Goal: Information Seeking & Learning: Learn about a topic

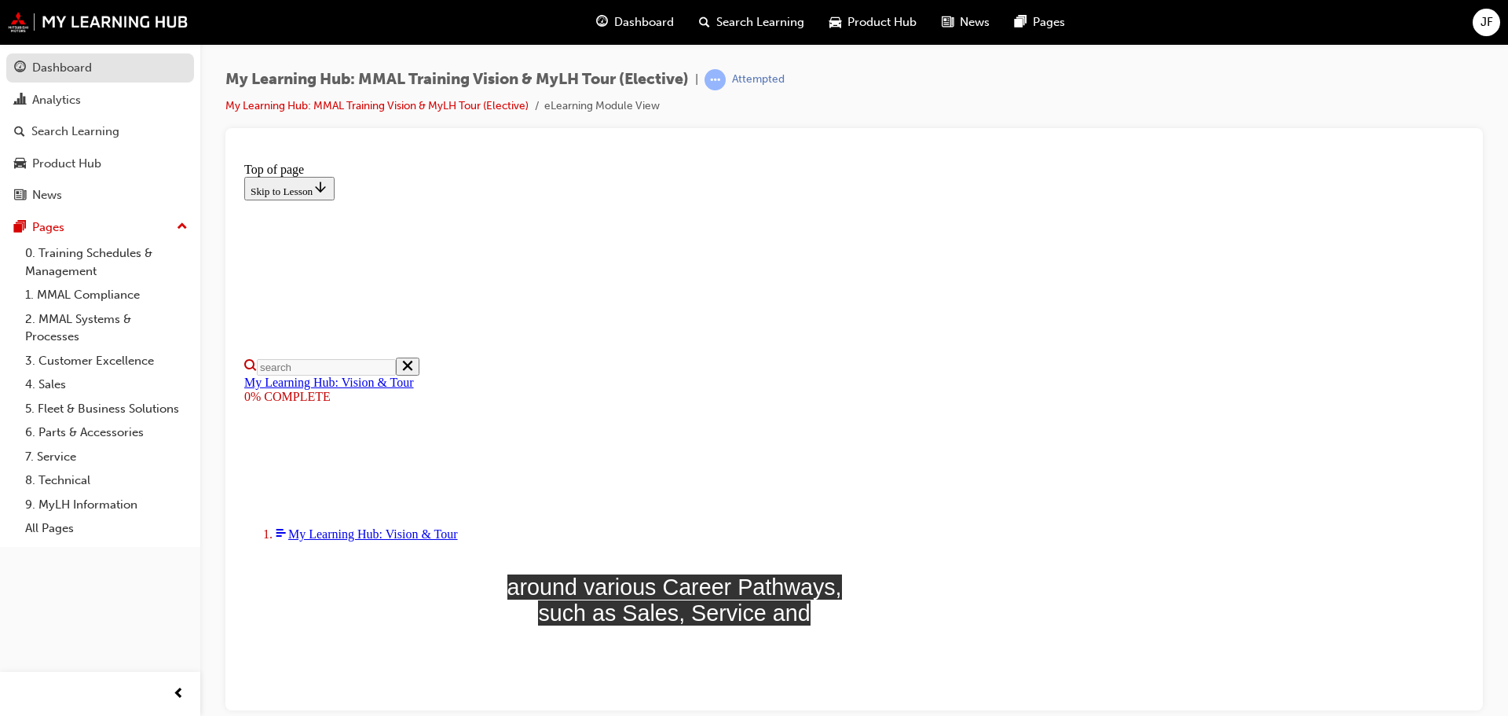
scroll to position [235, 0]
click at [65, 268] on link "0. Training Schedules & Management" at bounding box center [106, 262] width 175 height 42
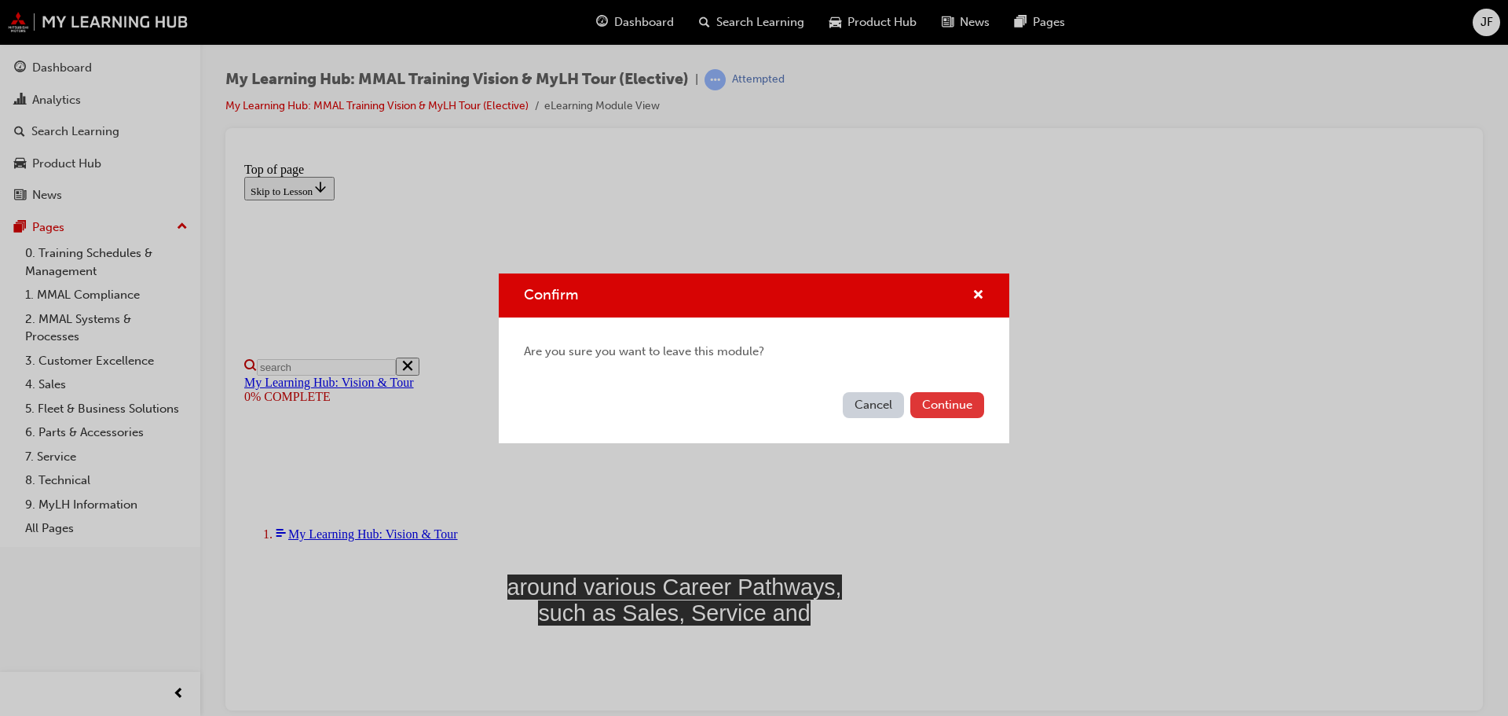
click at [930, 402] on button "Continue" at bounding box center [947, 405] width 74 height 26
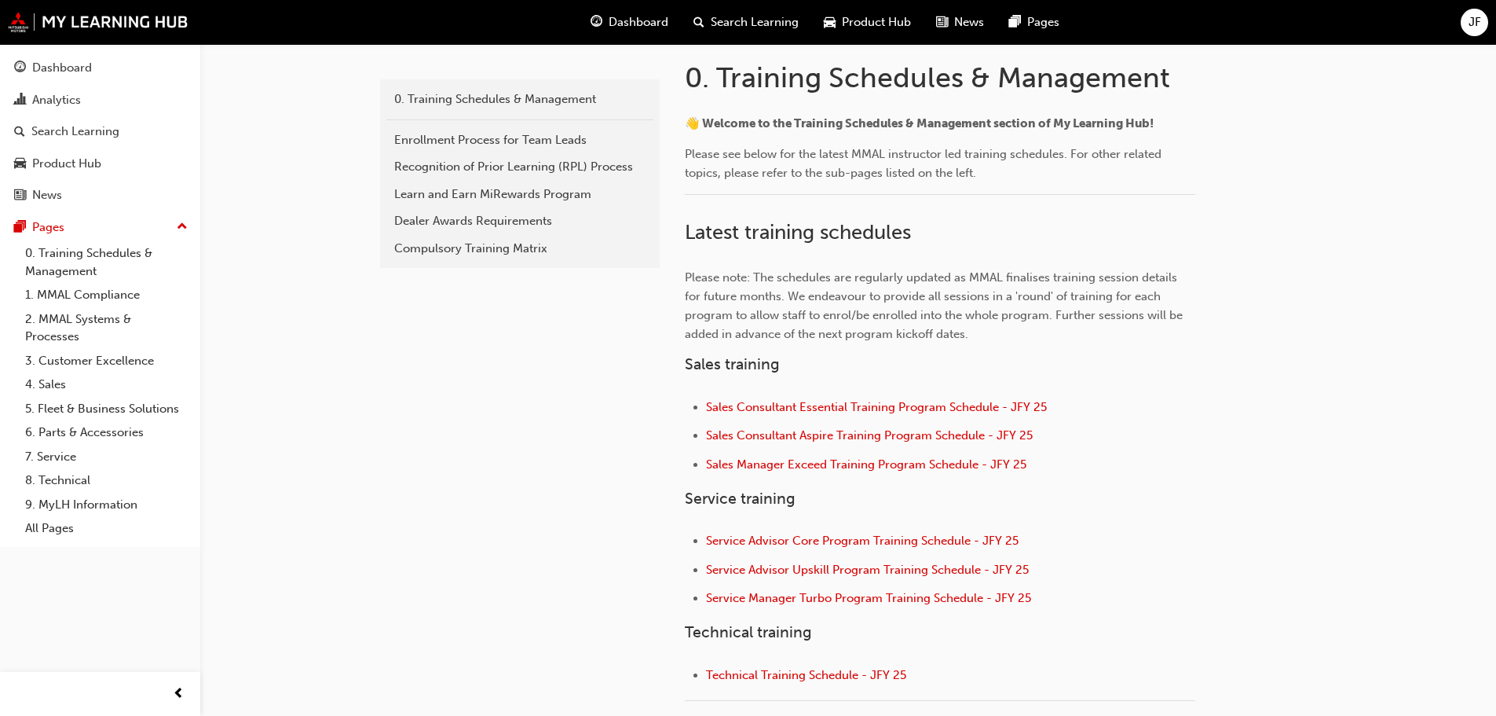
scroll to position [393, 0]
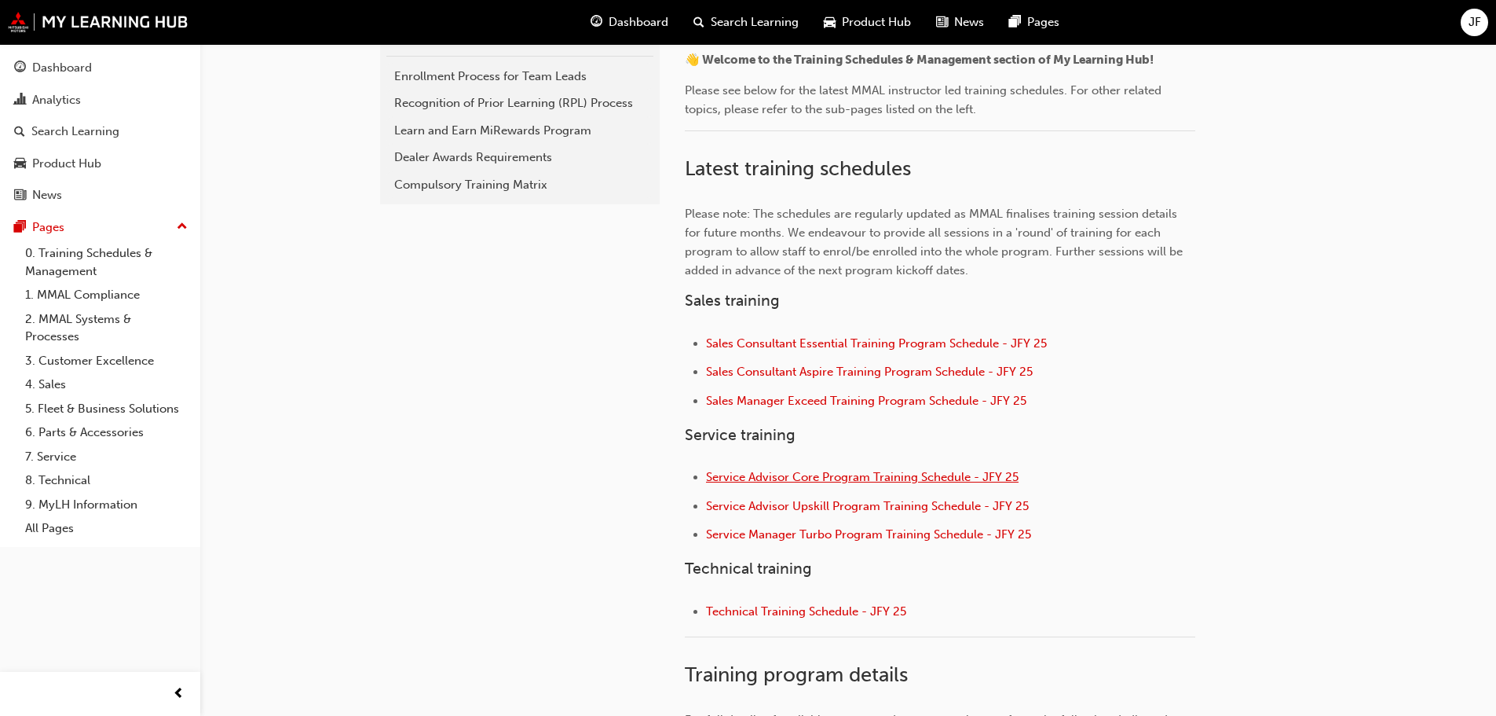
click at [884, 481] on span "Service Advisor Core Program Training Schedule - JFY 25" at bounding box center [862, 477] width 313 height 14
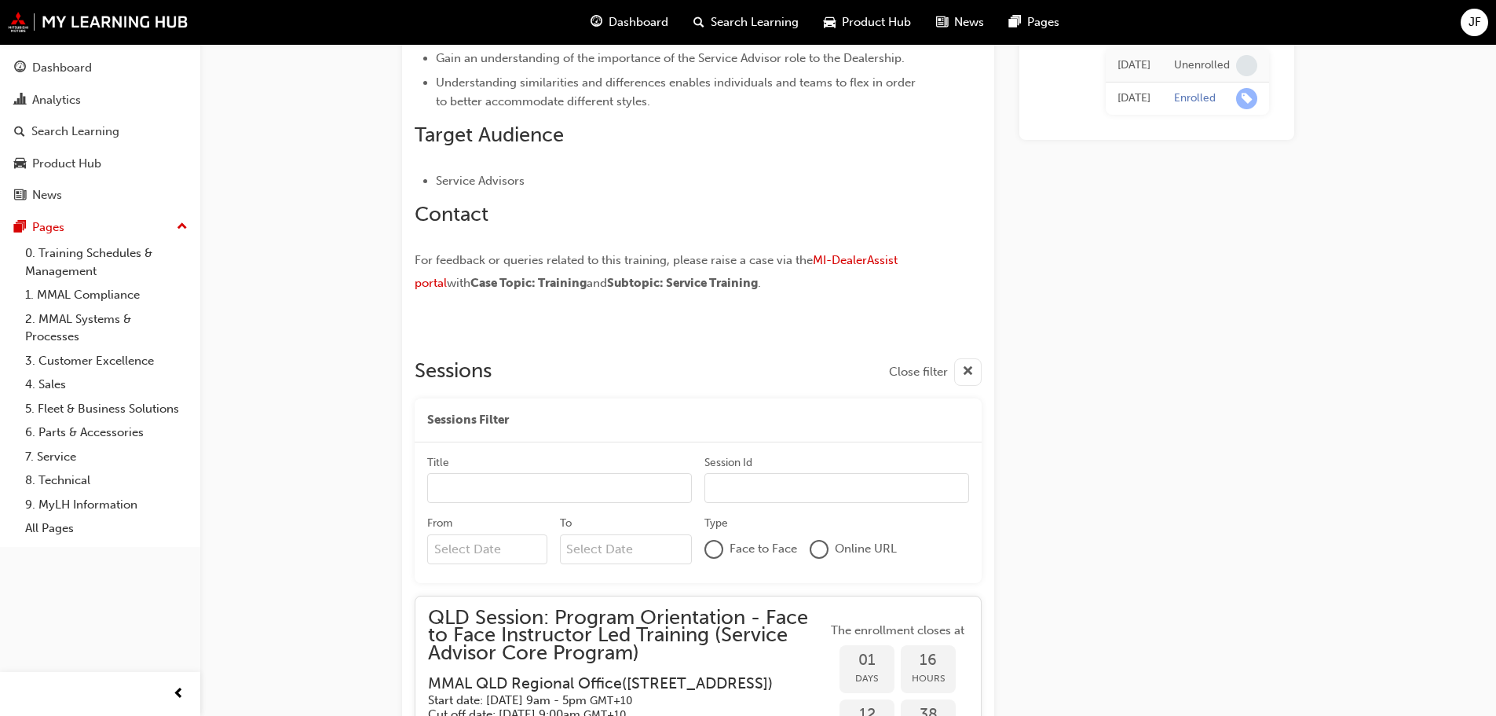
scroll to position [954, 0]
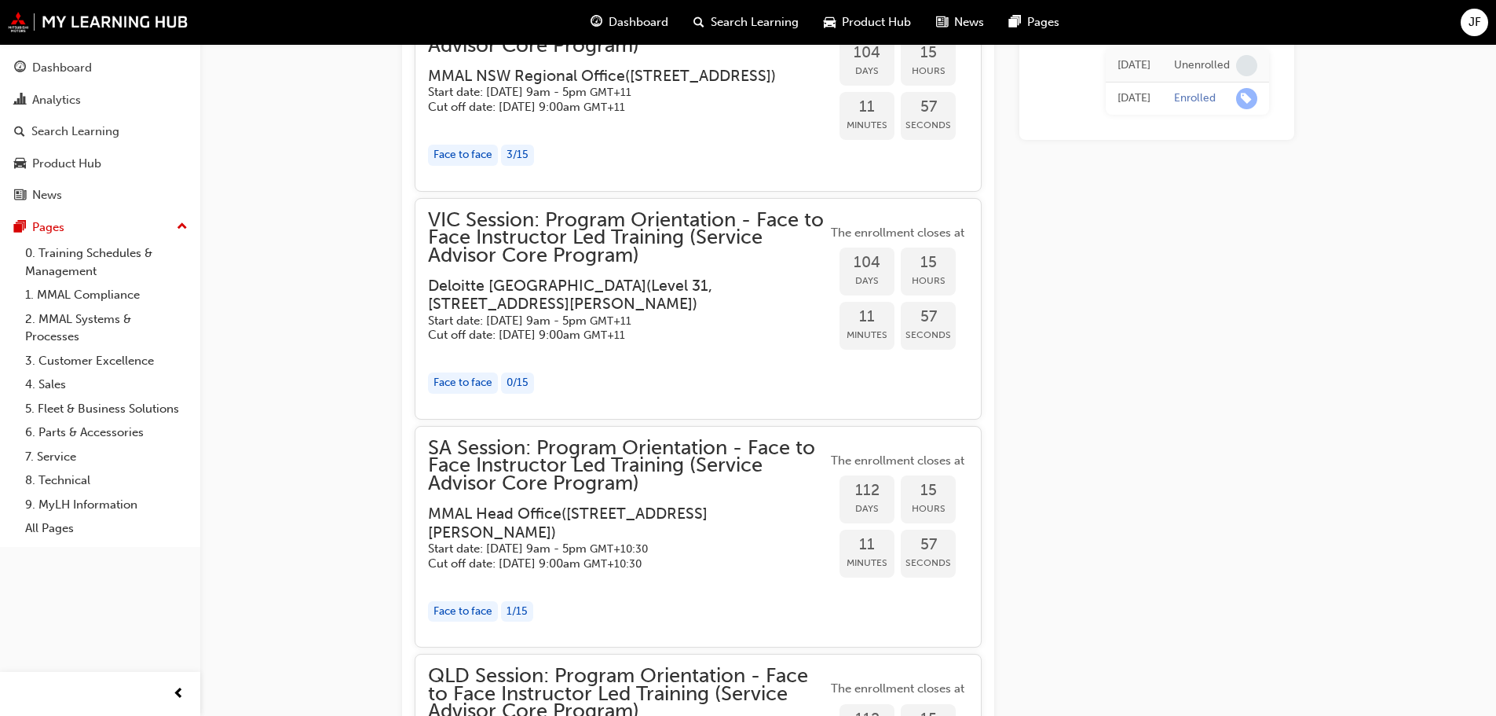
scroll to position [2053, 0]
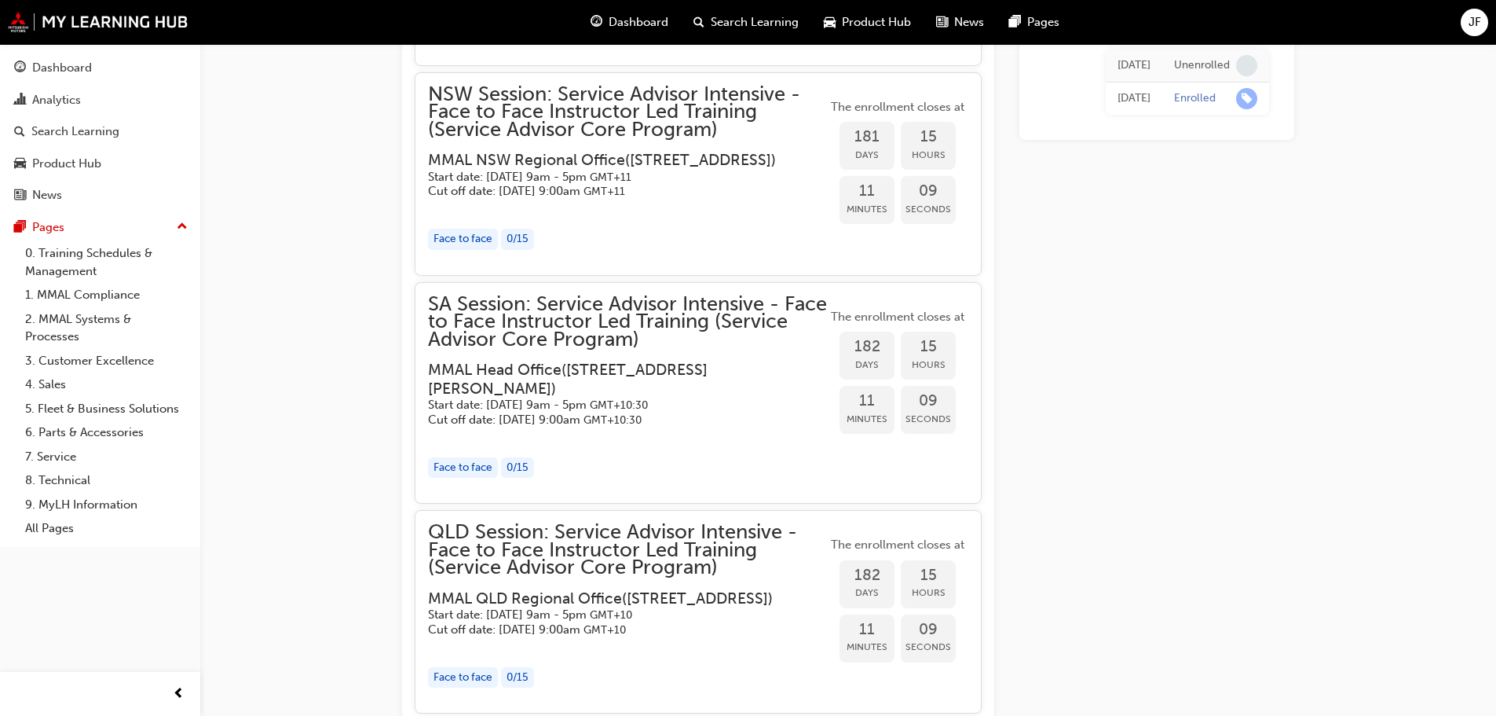
scroll to position [2419, 0]
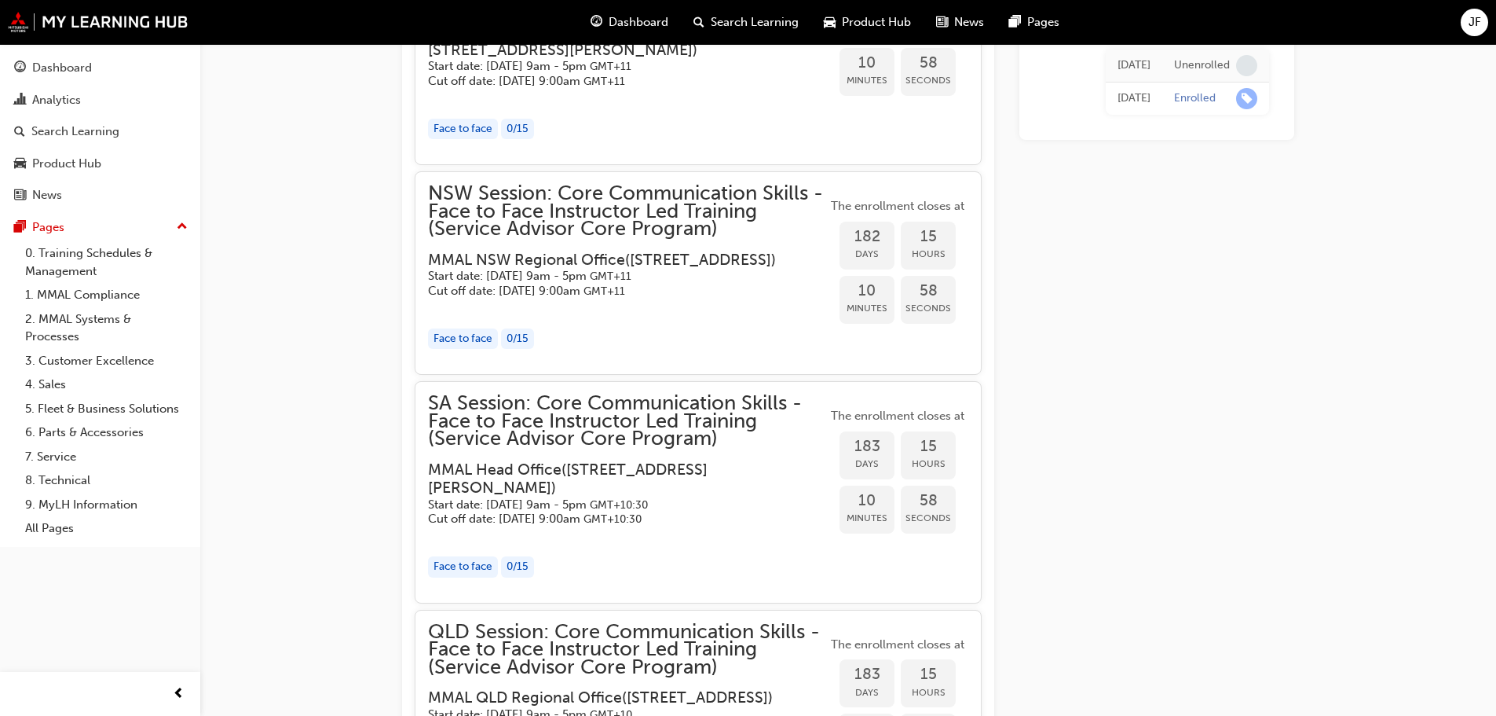
scroll to position [2280, 0]
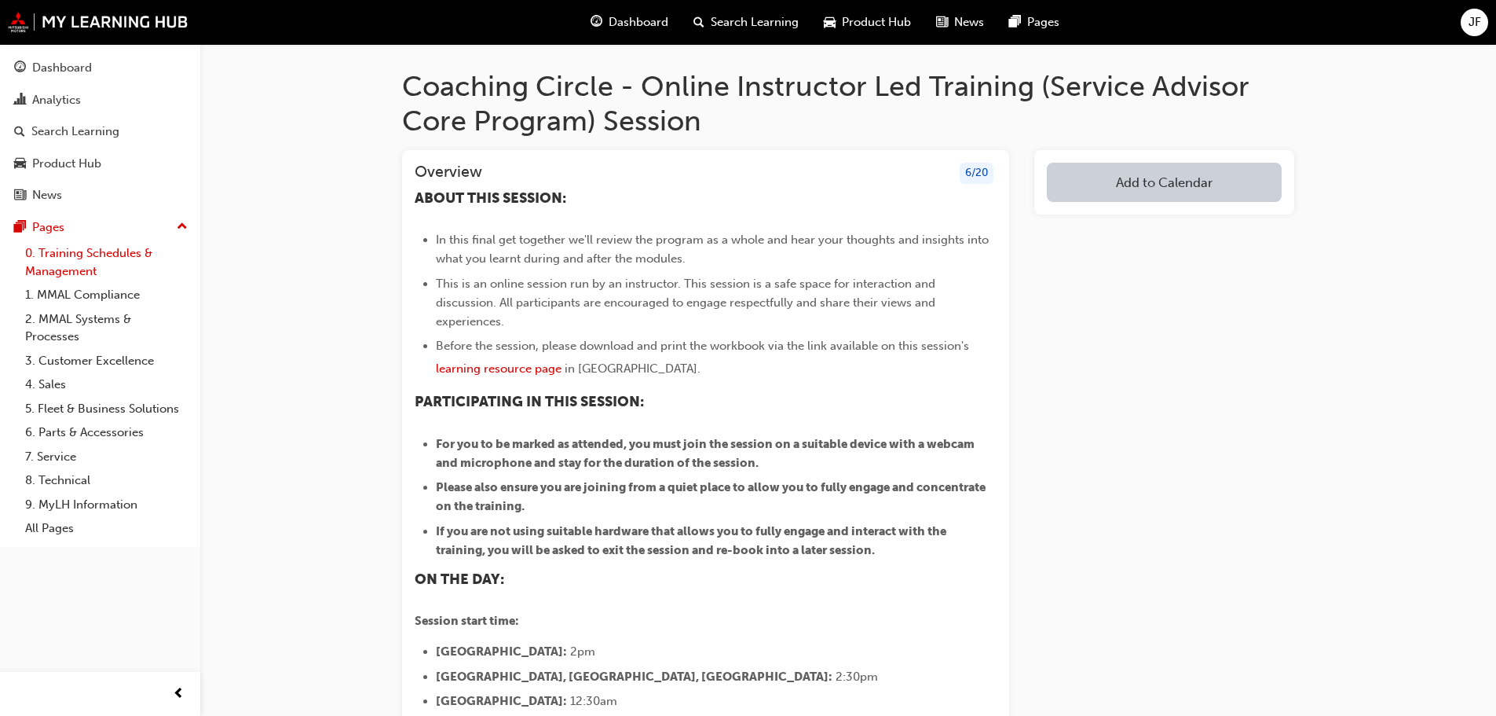
click at [74, 265] on link "0. Training Schedules & Management" at bounding box center [106, 262] width 175 height 42
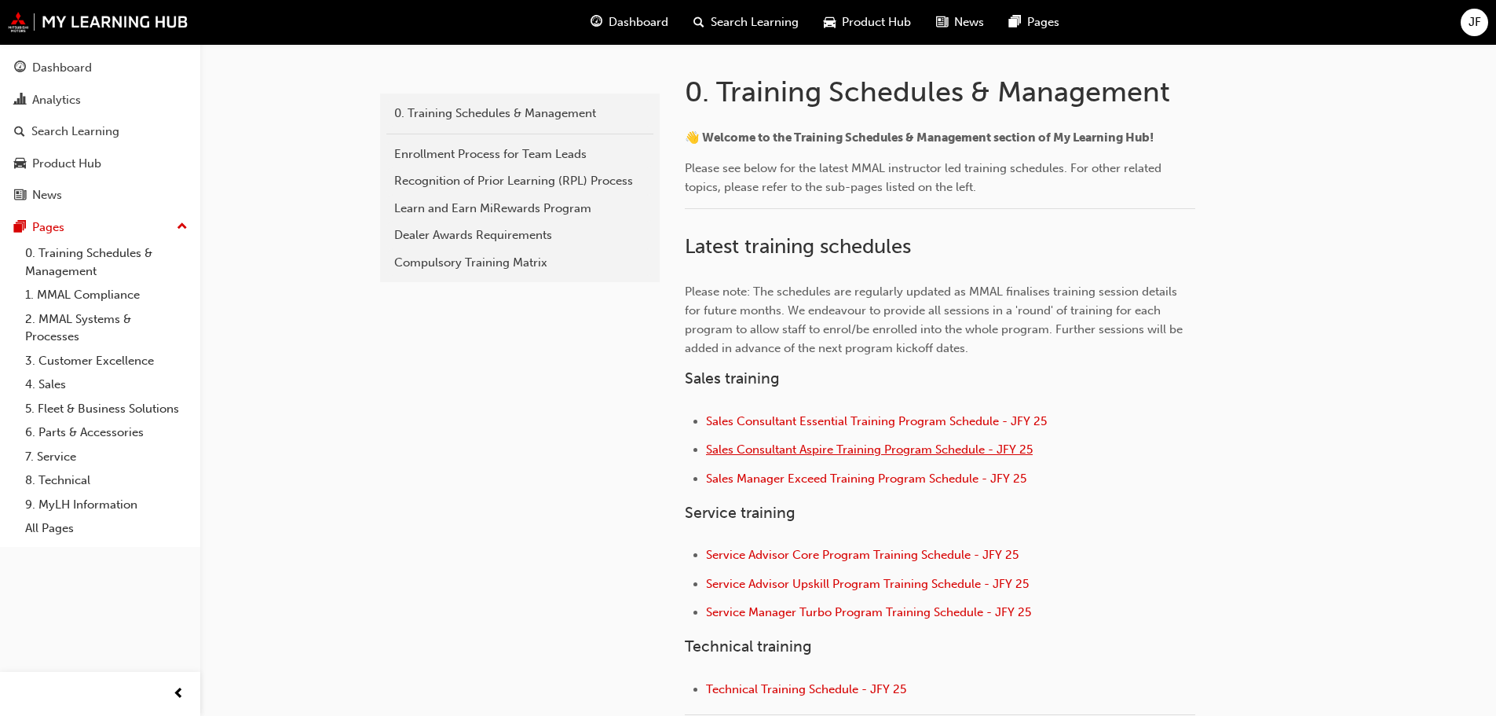
scroll to position [236, 0]
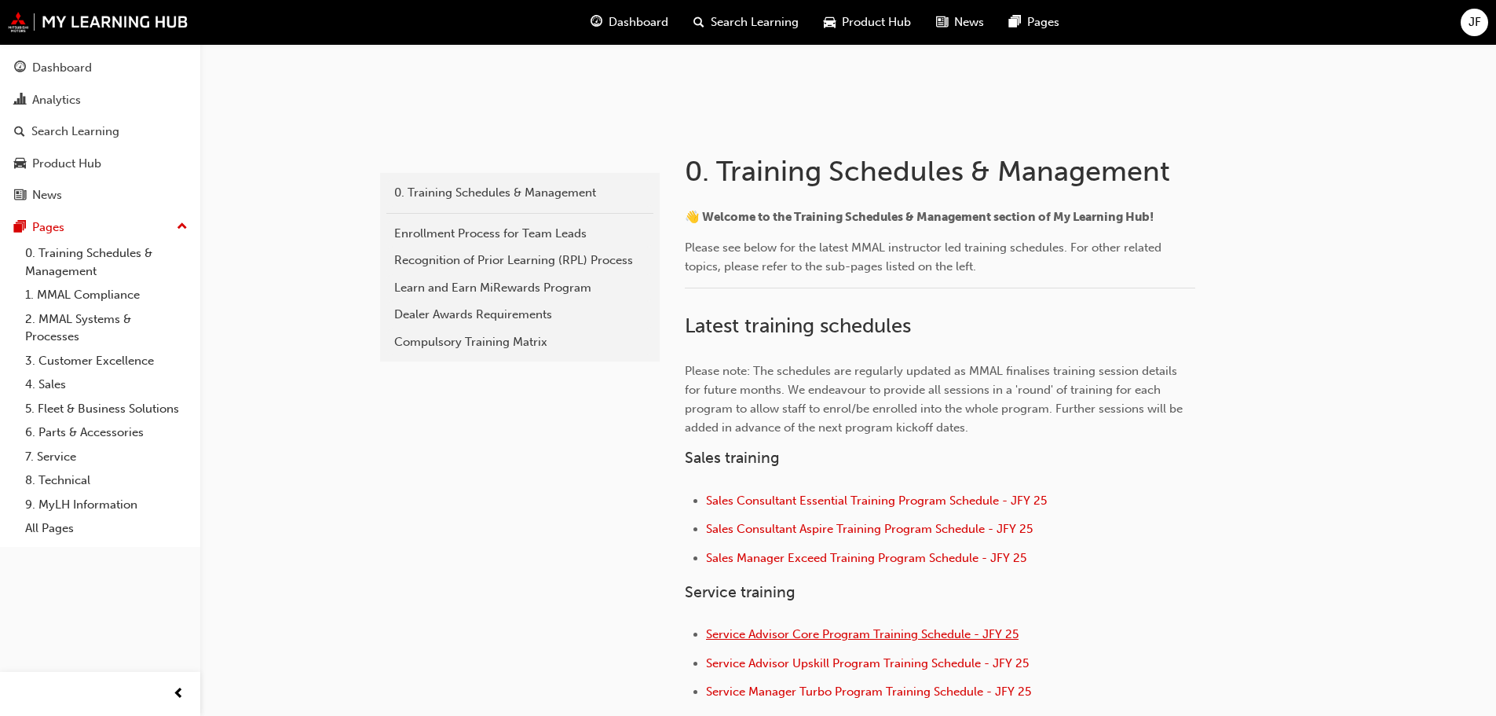
click at [965, 632] on span "Service Advisor Core Program Training Schedule - JFY 25" at bounding box center [862, 634] width 313 height 14
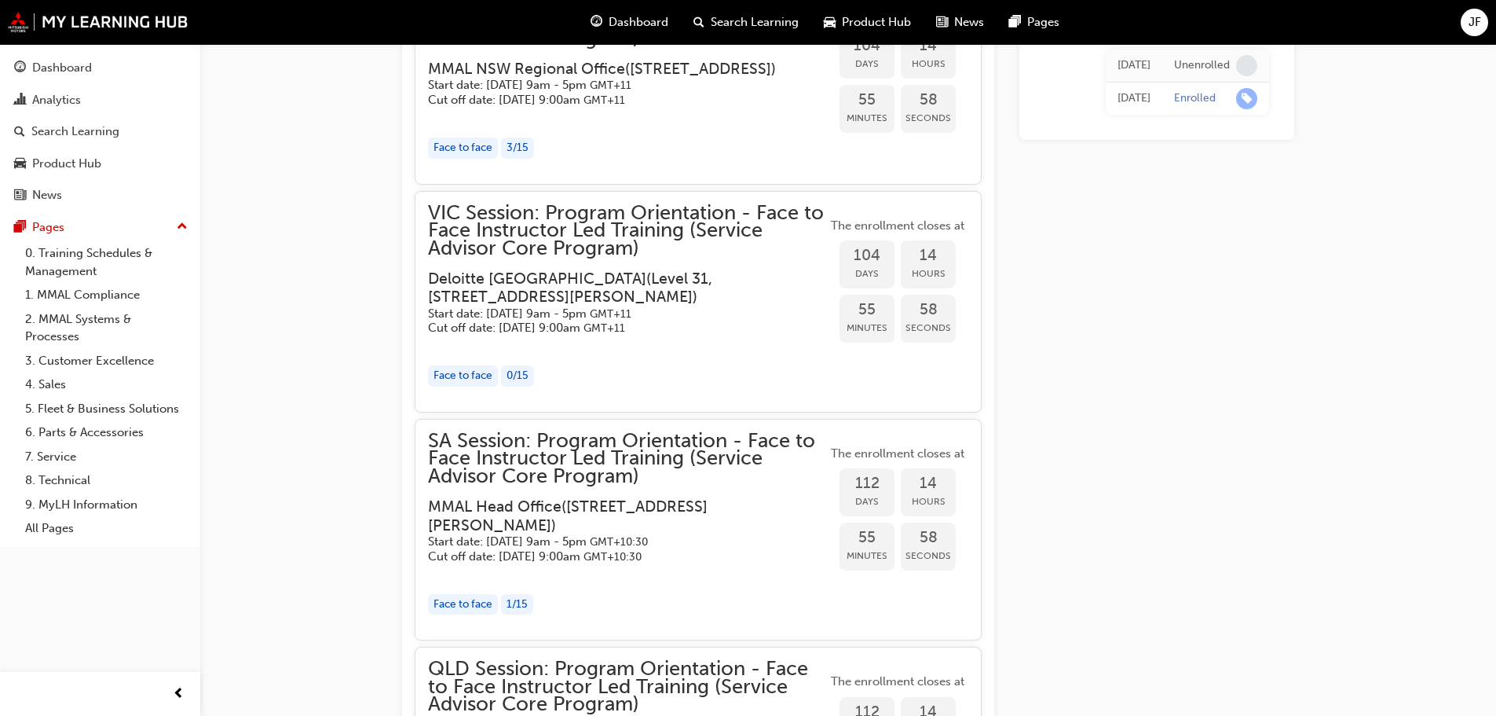
scroll to position [2053, 0]
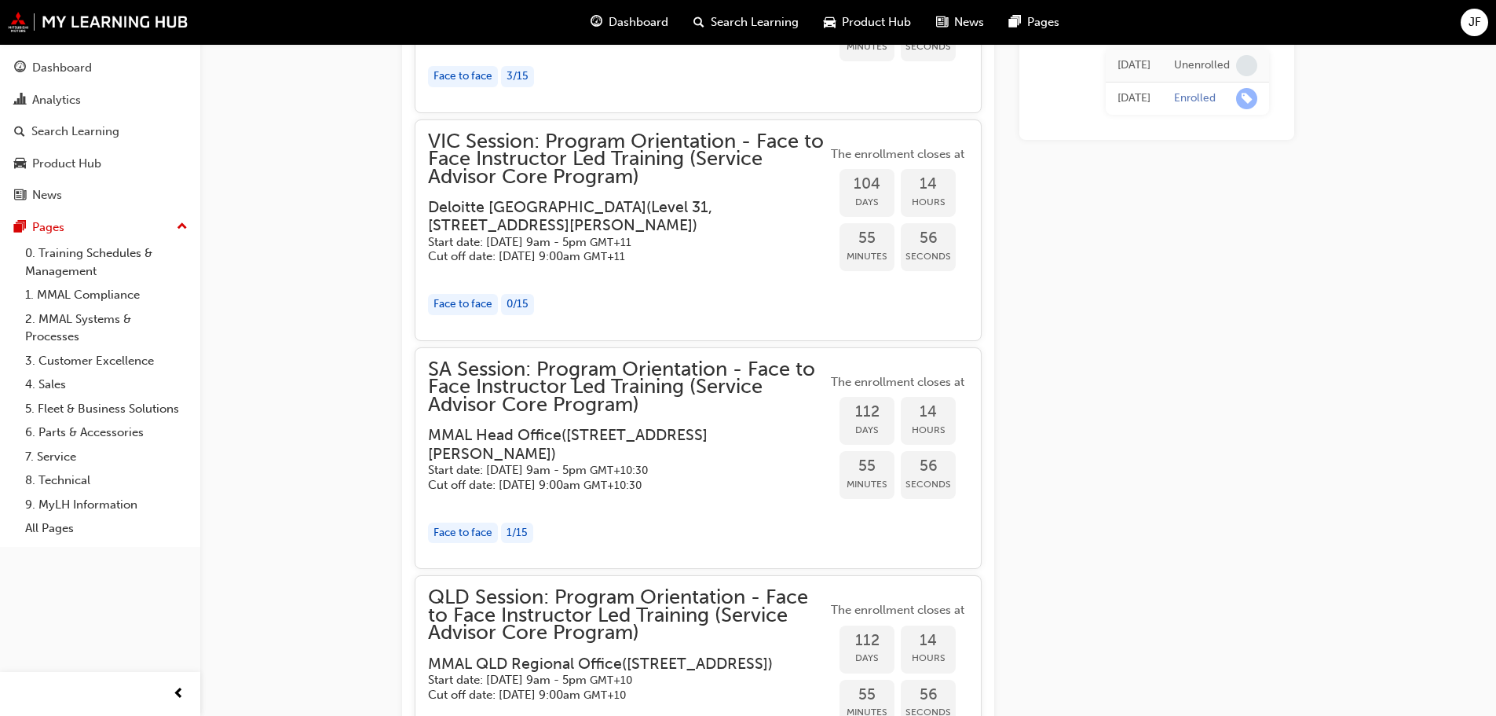
click at [516, 544] on div "1 / 15" at bounding box center [517, 532] width 32 height 21
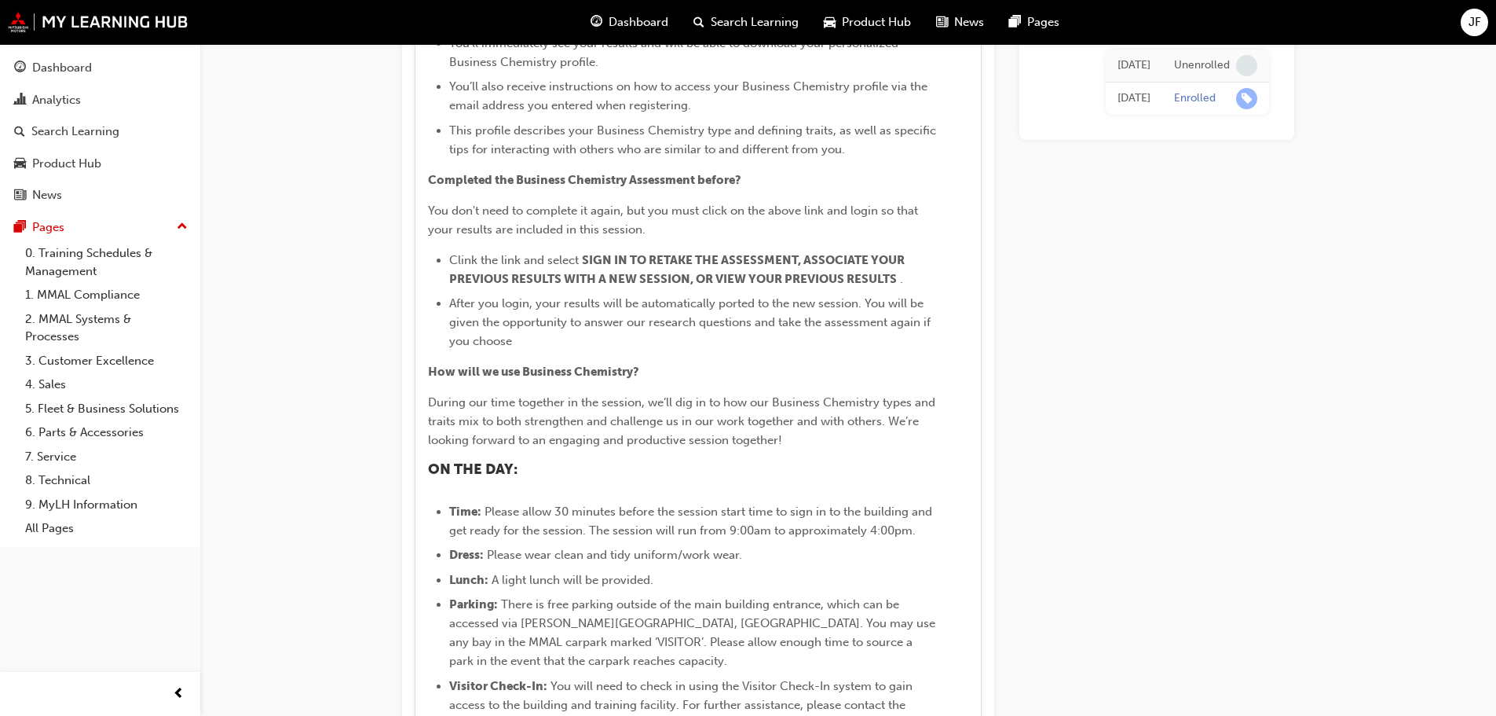
scroll to position [3310, 0]
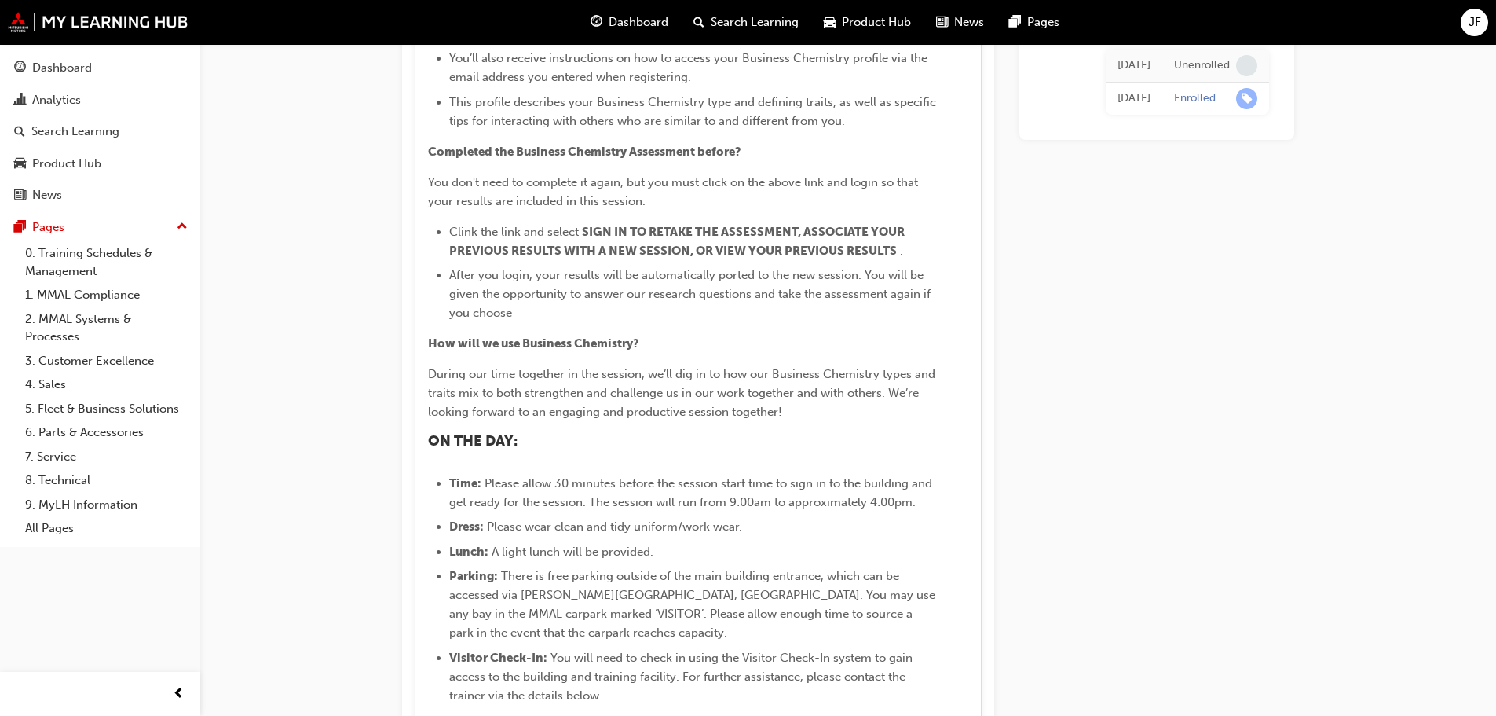
click at [1474, 20] on span "JF" at bounding box center [1475, 22] width 13 height 18
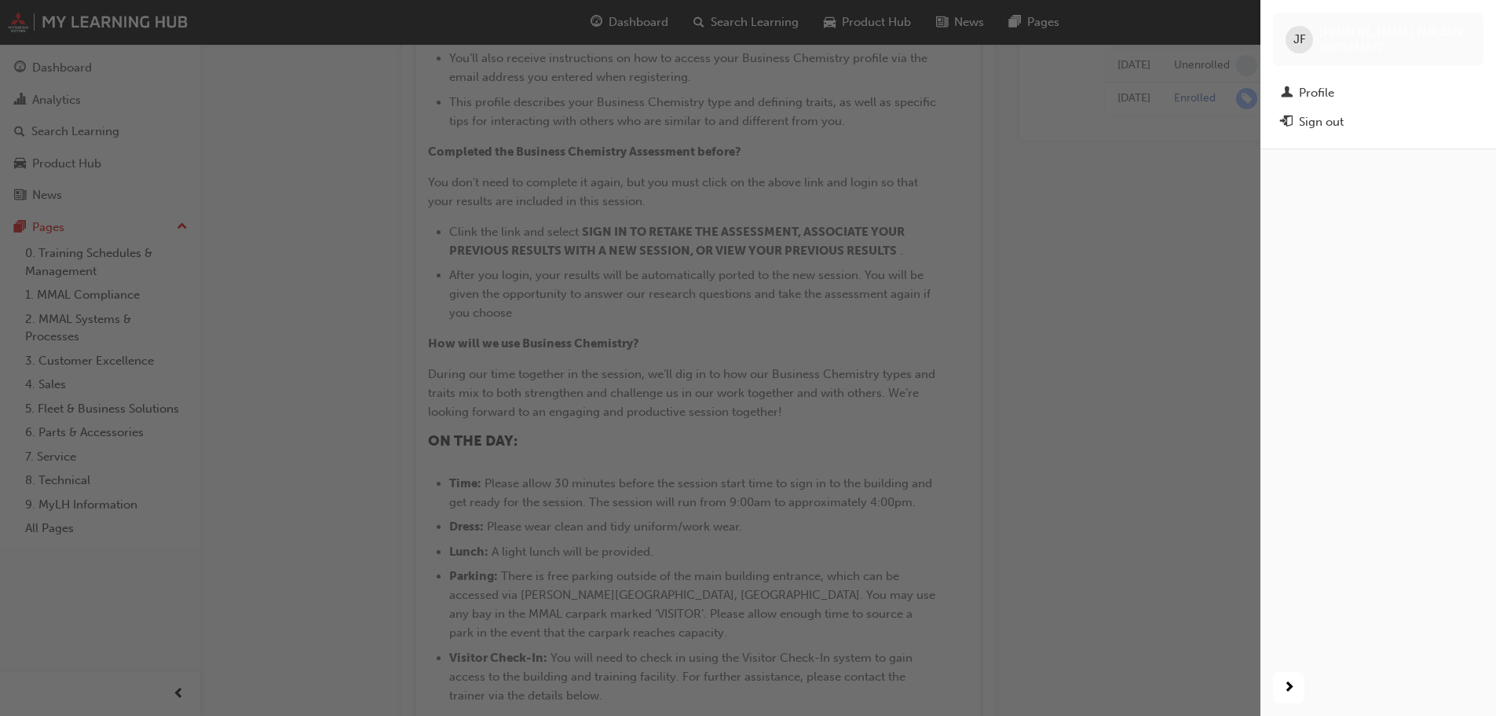
click at [1184, 201] on div "button" at bounding box center [630, 358] width 1261 height 716
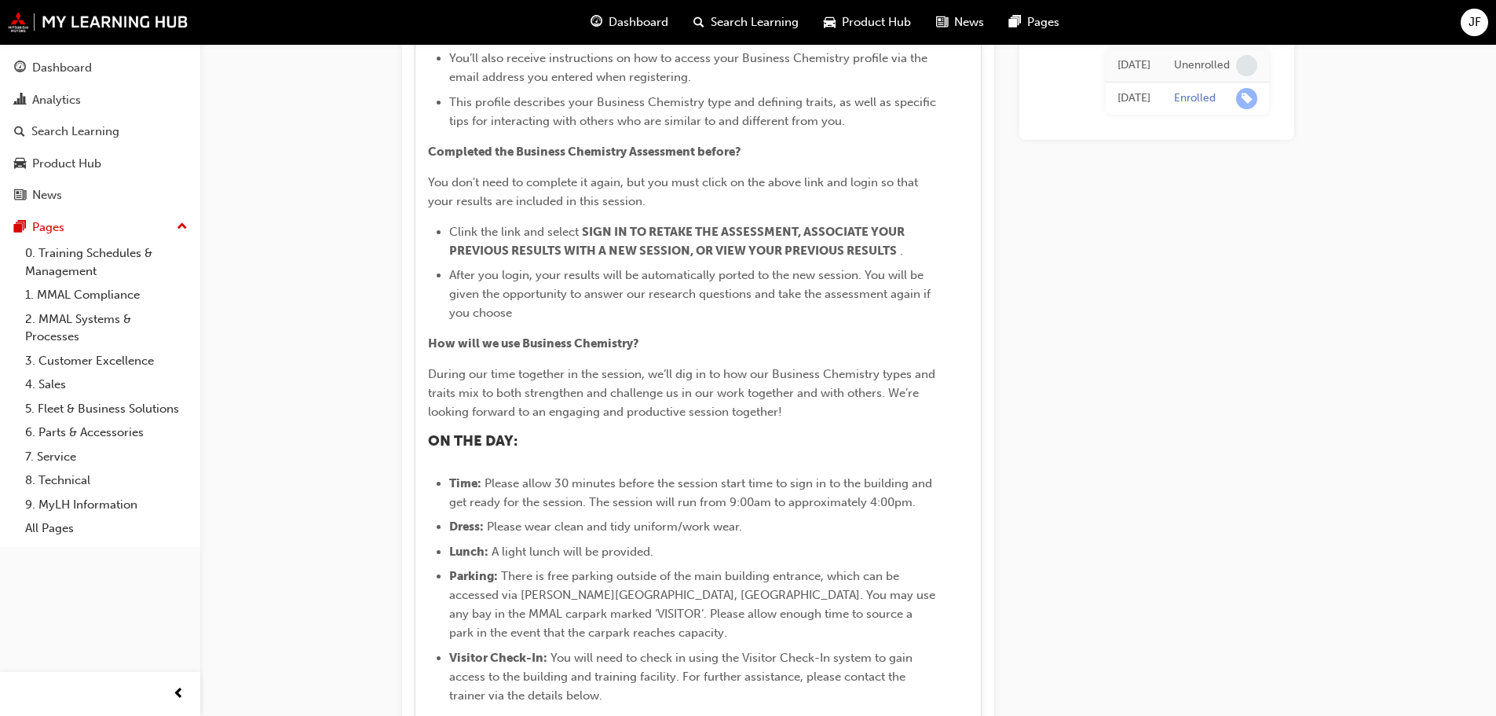
click at [1442, 24] on div "Dashboard Search Learning Product Hub News Pages JF" at bounding box center [748, 22] width 1496 height 45
click at [1479, 26] on span "JF" at bounding box center [1475, 22] width 13 height 18
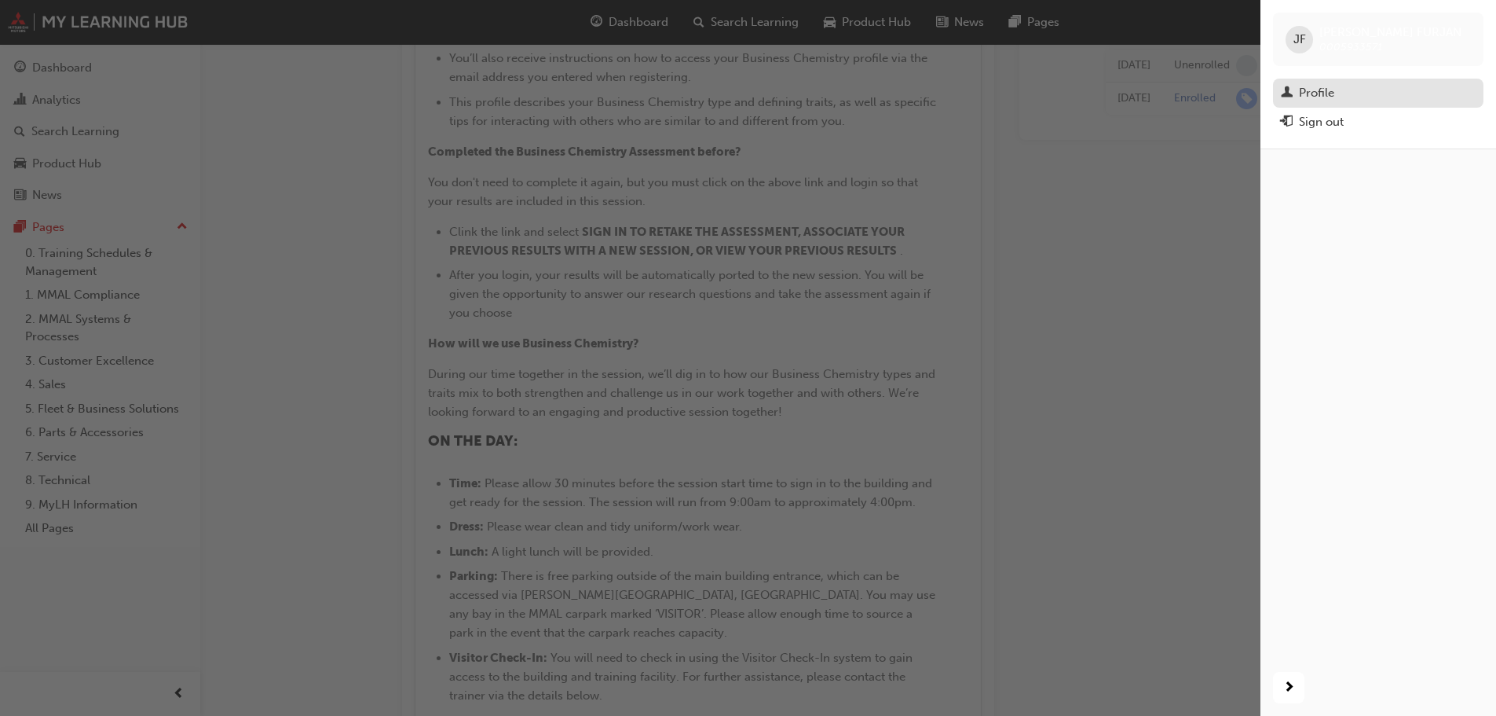
click at [1356, 97] on div "Profile" at bounding box center [1378, 93] width 195 height 20
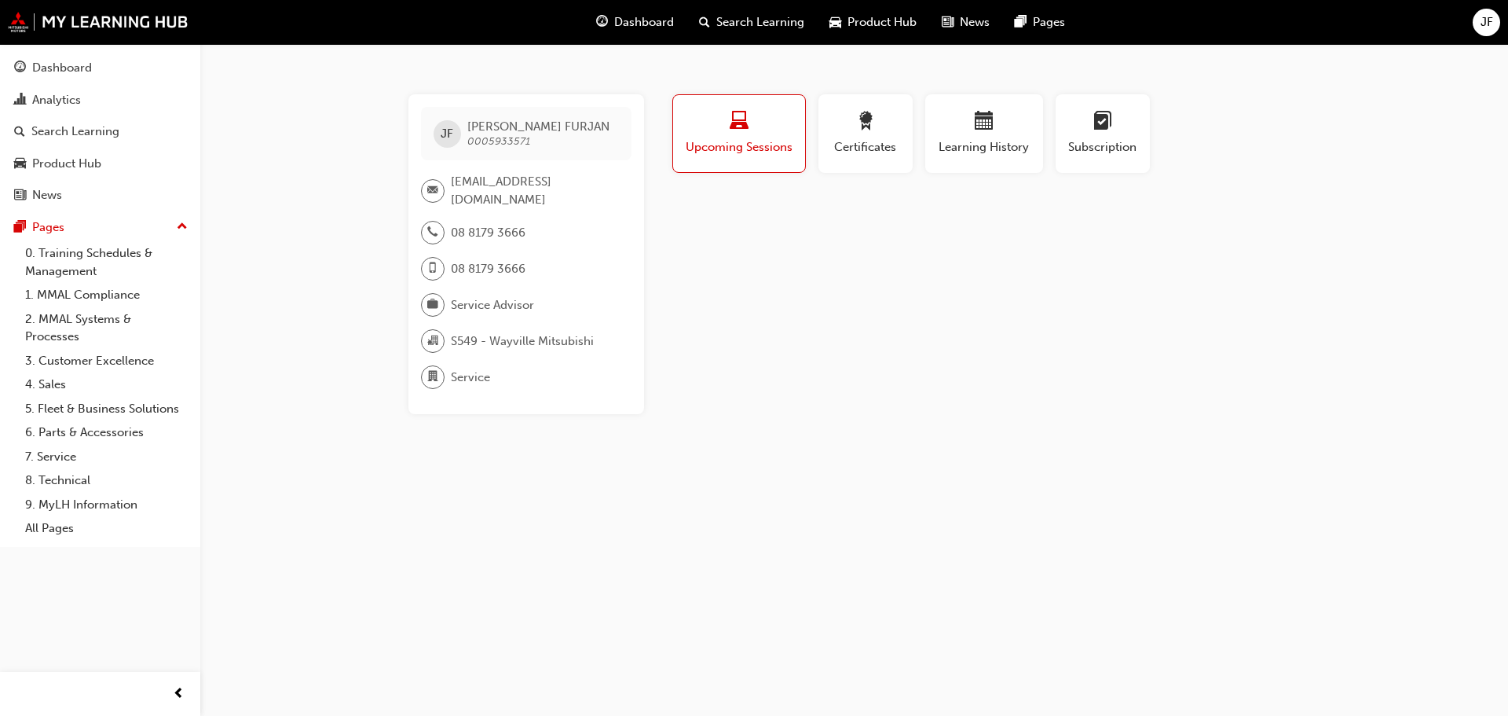
click at [759, 134] on div "button" at bounding box center [739, 124] width 108 height 24
click at [692, 129] on div "button" at bounding box center [739, 124] width 108 height 24
